Goal: Information Seeking & Learning: Learn about a topic

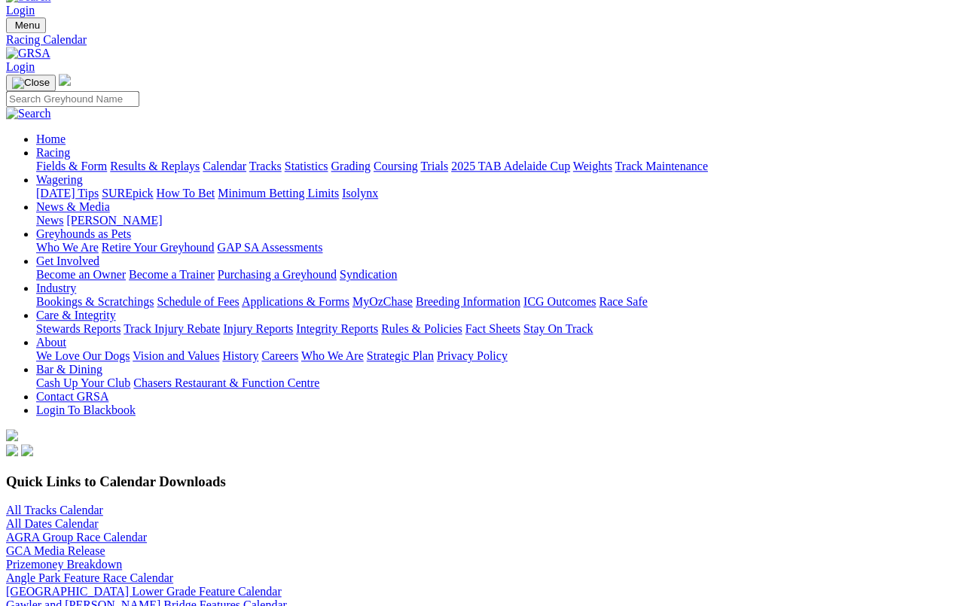
scroll to position [32, 0]
click at [59, 160] on link "Fields & Form" at bounding box center [71, 166] width 71 height 13
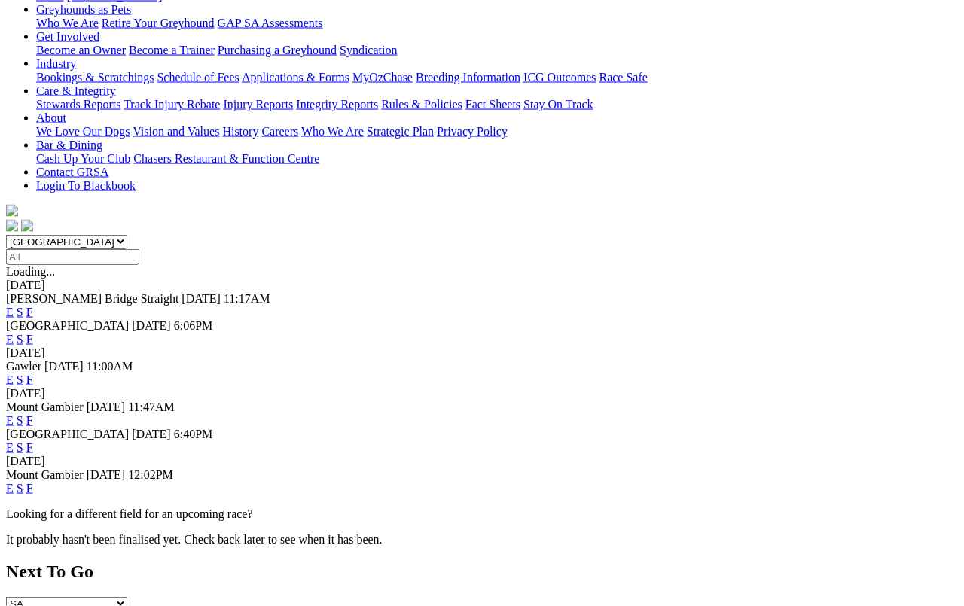
scroll to position [255, 0]
click at [14, 442] on link "E" at bounding box center [10, 448] width 8 height 13
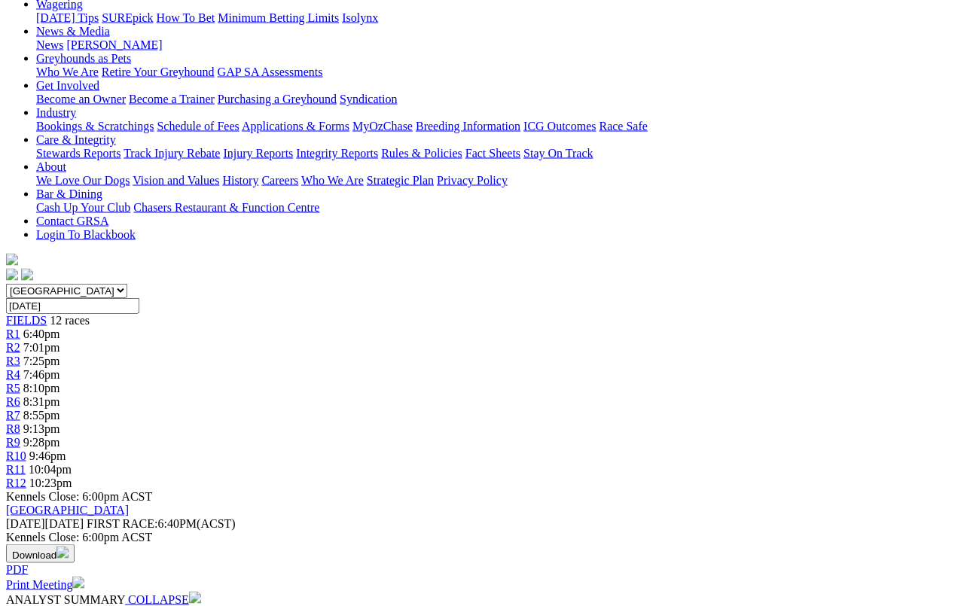
scroll to position [208, 0]
click at [20, 368] on span "R4" at bounding box center [13, 374] width 14 height 13
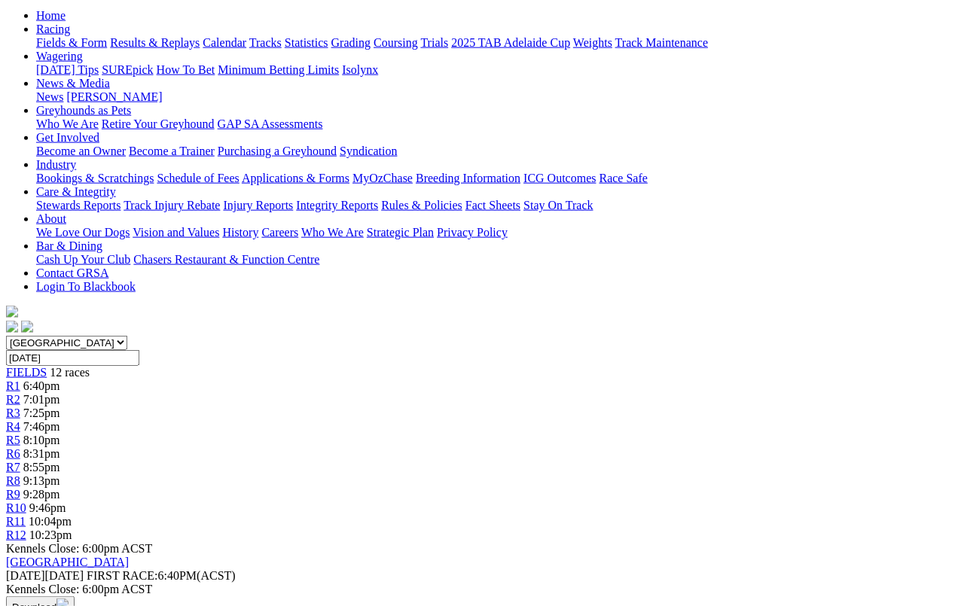
scroll to position [117, 0]
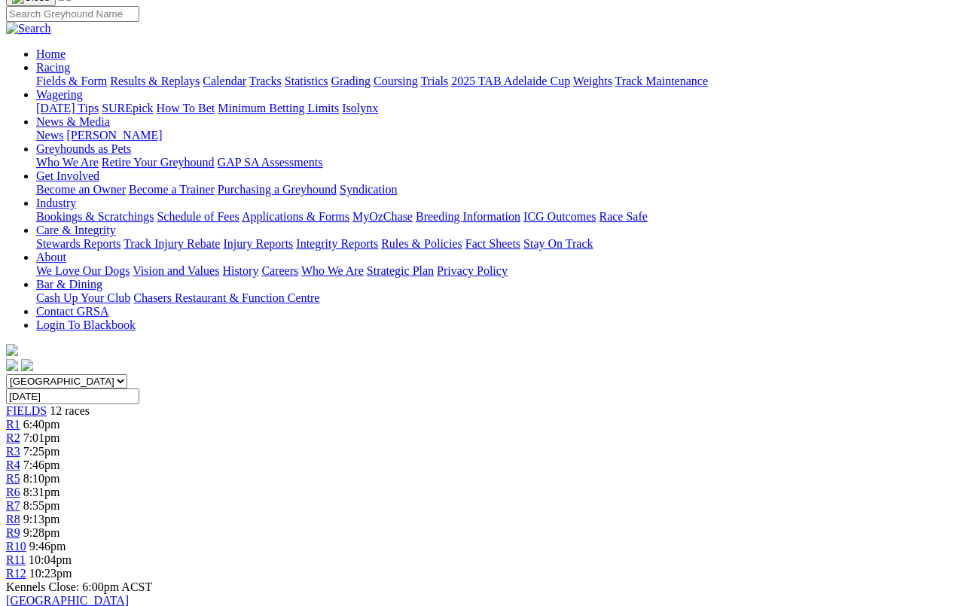
click at [20, 486] on link "R6" at bounding box center [13, 492] width 14 height 13
